Goal: Information Seeking & Learning: Learn about a topic

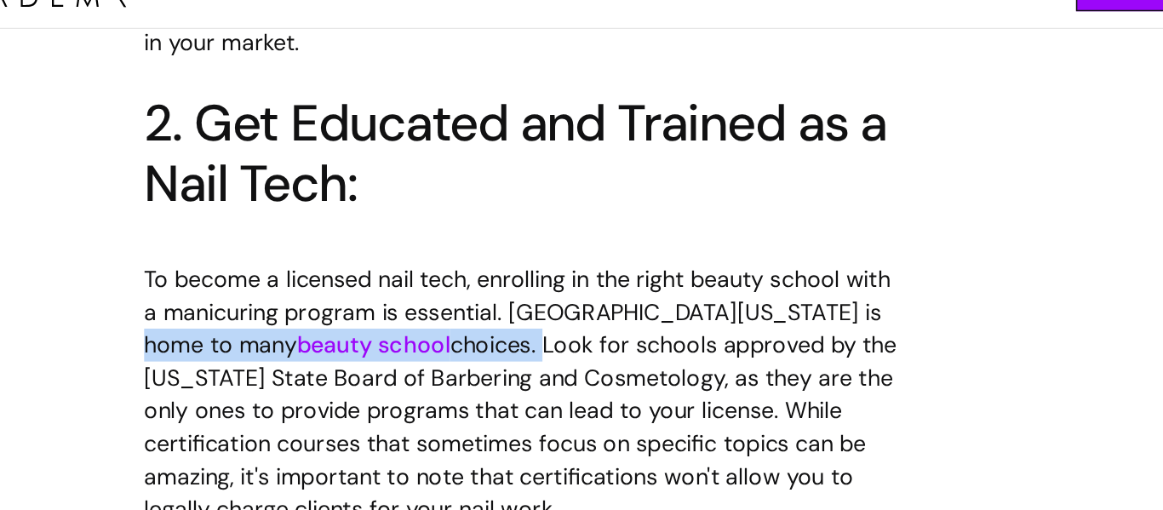
drag, startPoint x: 790, startPoint y: 241, endPoint x: 493, endPoint y: 255, distance: 297.4
click at [493, 255] on p "‍ To become a licensed nail tech, enrolling in the right beauty school with a m…" at bounding box center [581, 302] width 509 height 199
copy p "many beauty school choices."
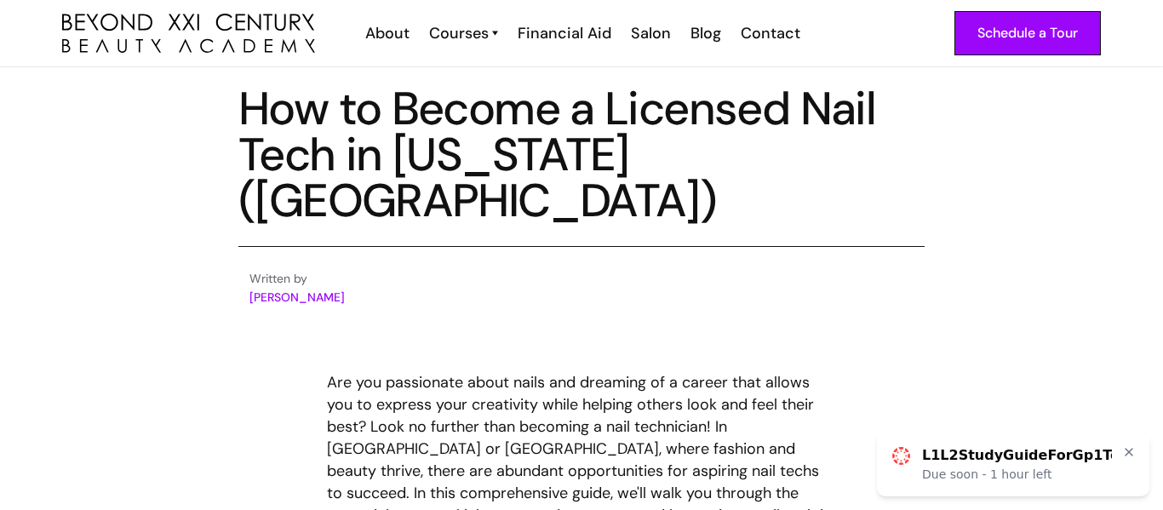
scroll to position [581, 0]
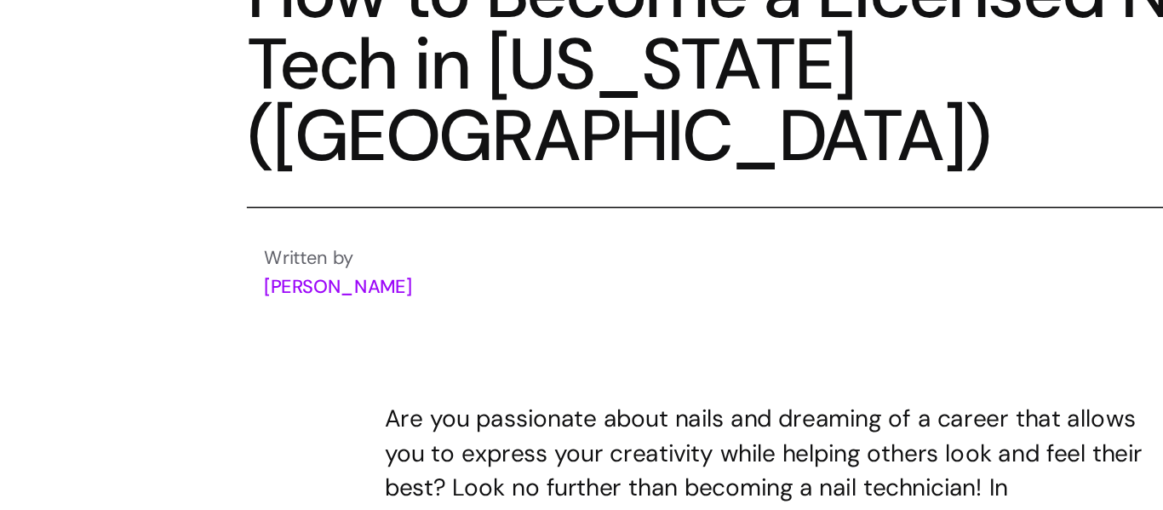
click at [299, 292] on link "[PERSON_NAME]" at bounding box center [296, 294] width 95 height 15
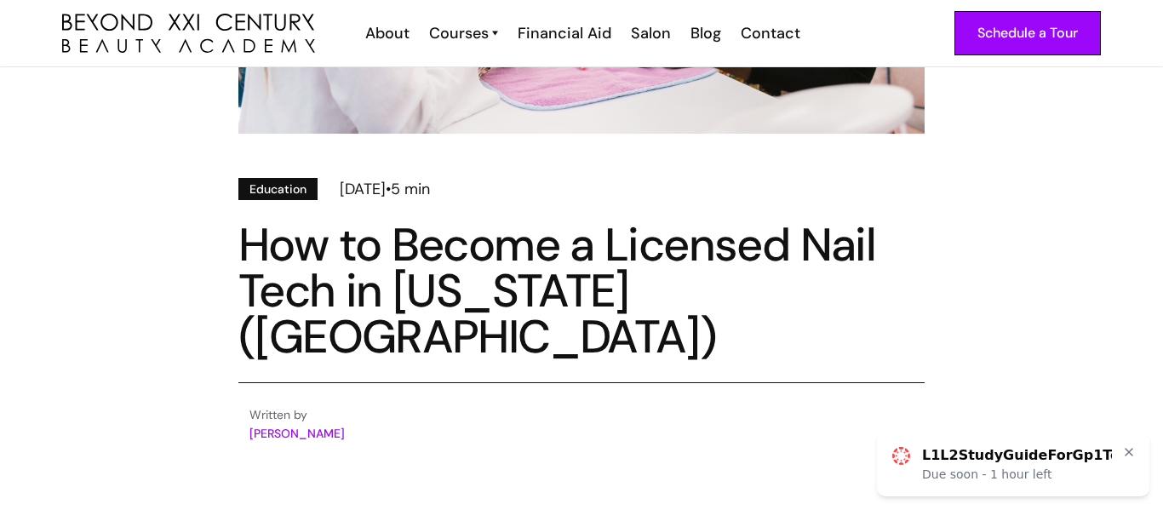
scroll to position [438, 0]
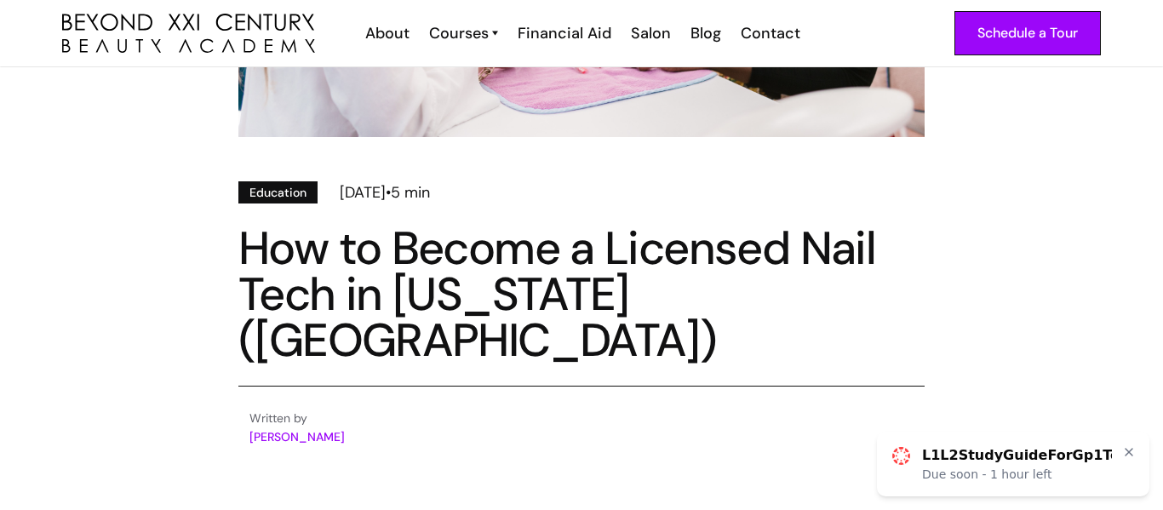
click at [458, 306] on h1 "How to Become a Licensed Nail Tech in [US_STATE] ([GEOGRAPHIC_DATA])" at bounding box center [581, 295] width 686 height 138
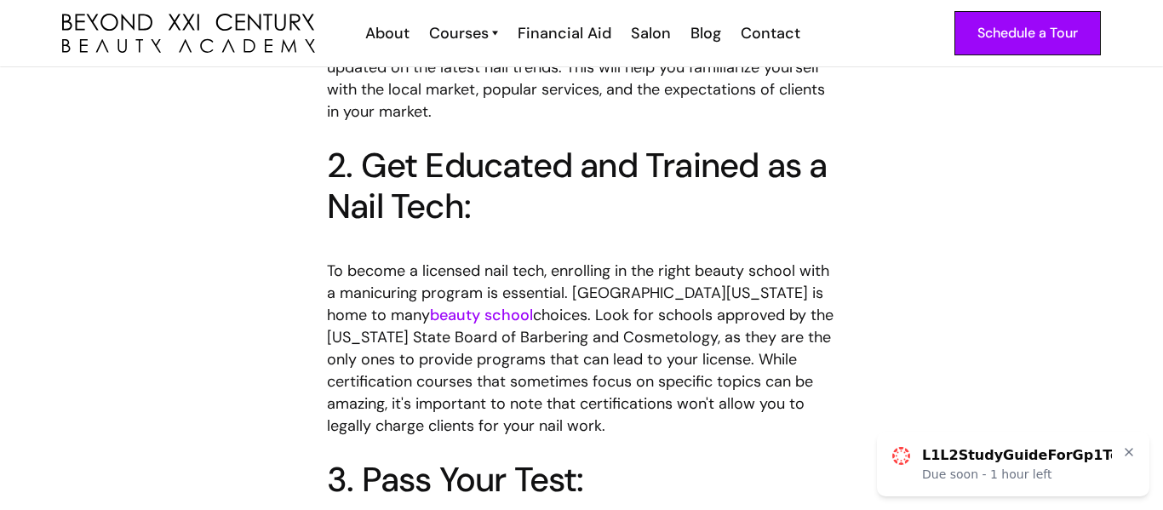
scroll to position [1261, 0]
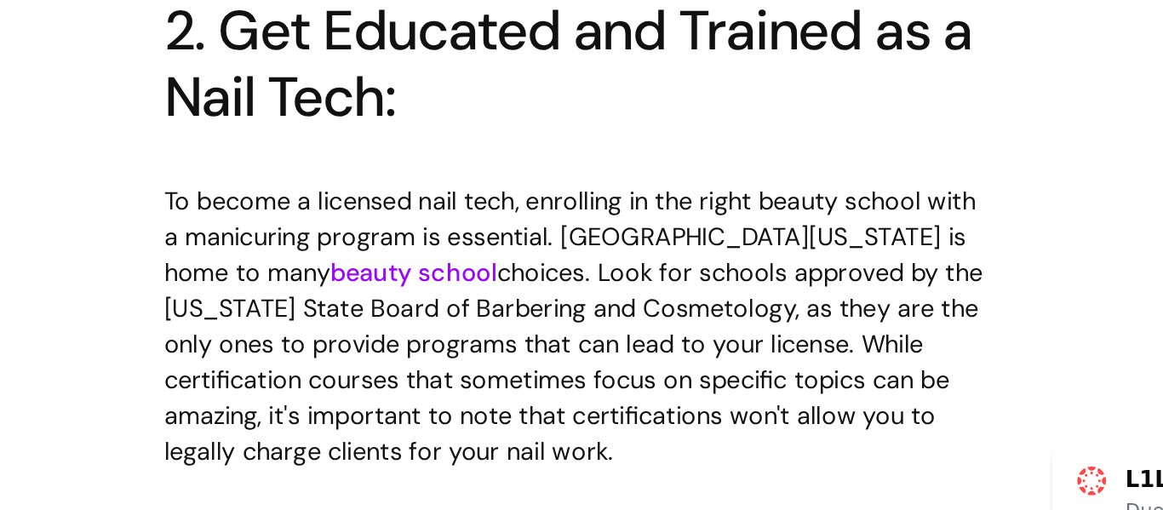
click at [430, 317] on link "beauty school" at bounding box center [481, 327] width 103 height 20
